Goal: Task Accomplishment & Management: Manage account settings

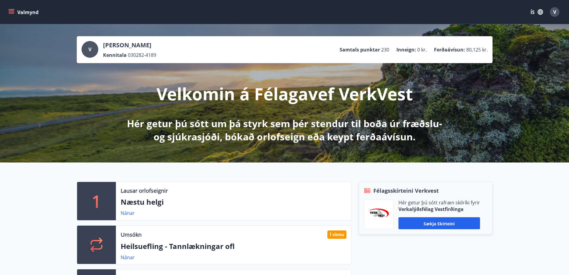
click at [11, 10] on icon "matseðill" at bounding box center [11, 12] width 6 height 6
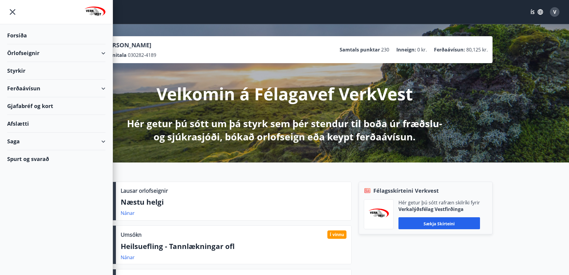
click at [104, 140] on div "Saga" at bounding box center [56, 141] width 98 height 18
click at [28, 155] on font "Ferðaávísun" at bounding box center [27, 156] width 30 height 7
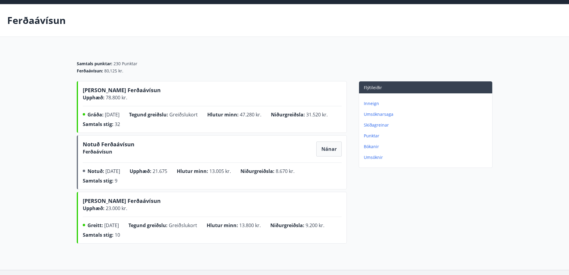
scroll to position [30, 0]
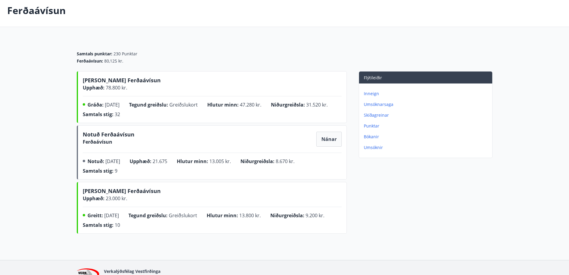
click at [380, 103] on font "Umsóknarsaga" at bounding box center [379, 104] width 30 height 6
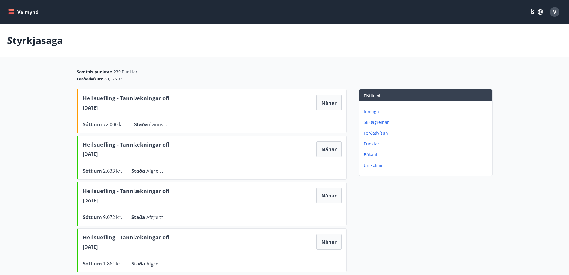
click at [374, 111] on font "Inneign" at bounding box center [371, 111] width 15 height 6
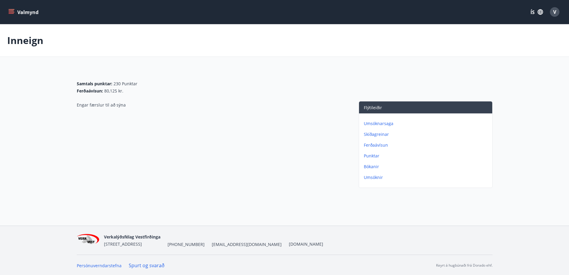
click at [370, 167] on font "Bókanir" at bounding box center [371, 166] width 15 height 6
click at [371, 175] on font "Umsóknir" at bounding box center [373, 177] width 19 height 6
click at [11, 10] on icon "matseðill" at bounding box center [11, 12] width 6 height 6
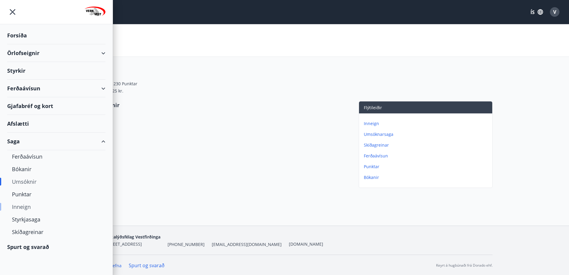
click at [22, 206] on font "Inneign" at bounding box center [21, 206] width 19 height 7
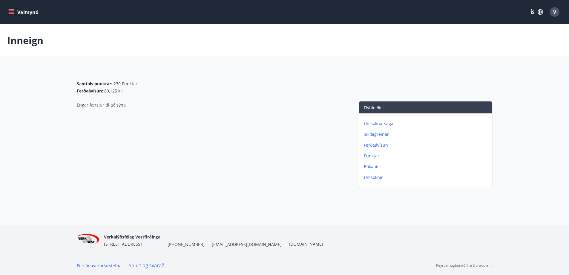
click at [13, 13] on icon "matseðill" at bounding box center [11, 13] width 5 height 1
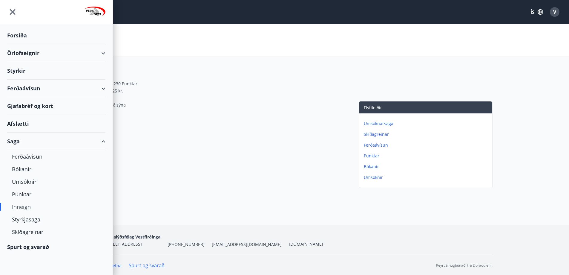
click at [24, 206] on font "Inneign" at bounding box center [21, 206] width 19 height 7
click at [376, 134] on font "Skíðagreinar" at bounding box center [376, 134] width 25 height 6
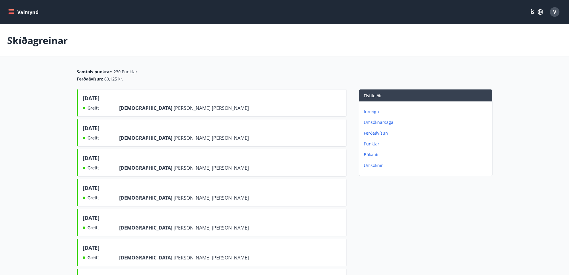
click at [370, 112] on font "Inneign" at bounding box center [371, 111] width 15 height 6
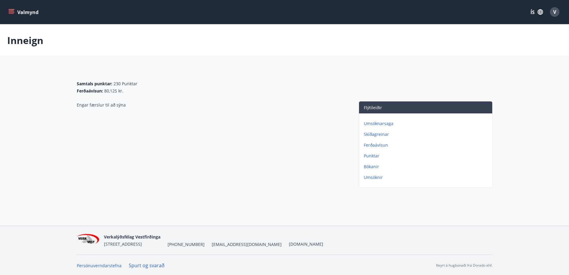
click at [377, 124] on font "Umsóknarsaga" at bounding box center [379, 123] width 30 height 6
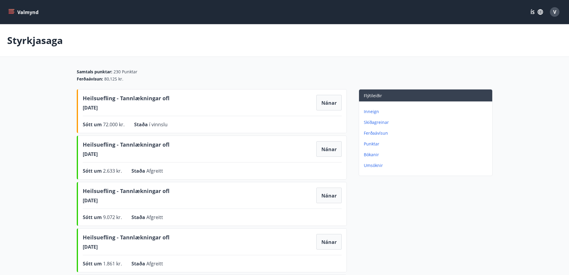
click at [555, 13] on font "V" at bounding box center [555, 12] width 3 height 7
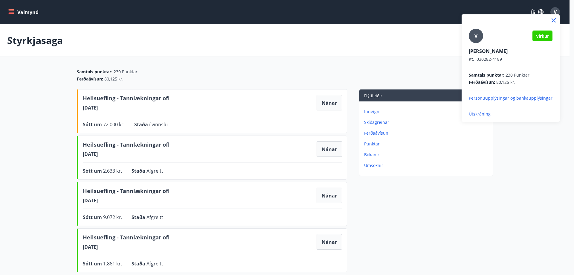
click at [480, 113] on font "Útskráning" at bounding box center [480, 114] width 22 height 6
